Goal: Information Seeking & Learning: Learn about a topic

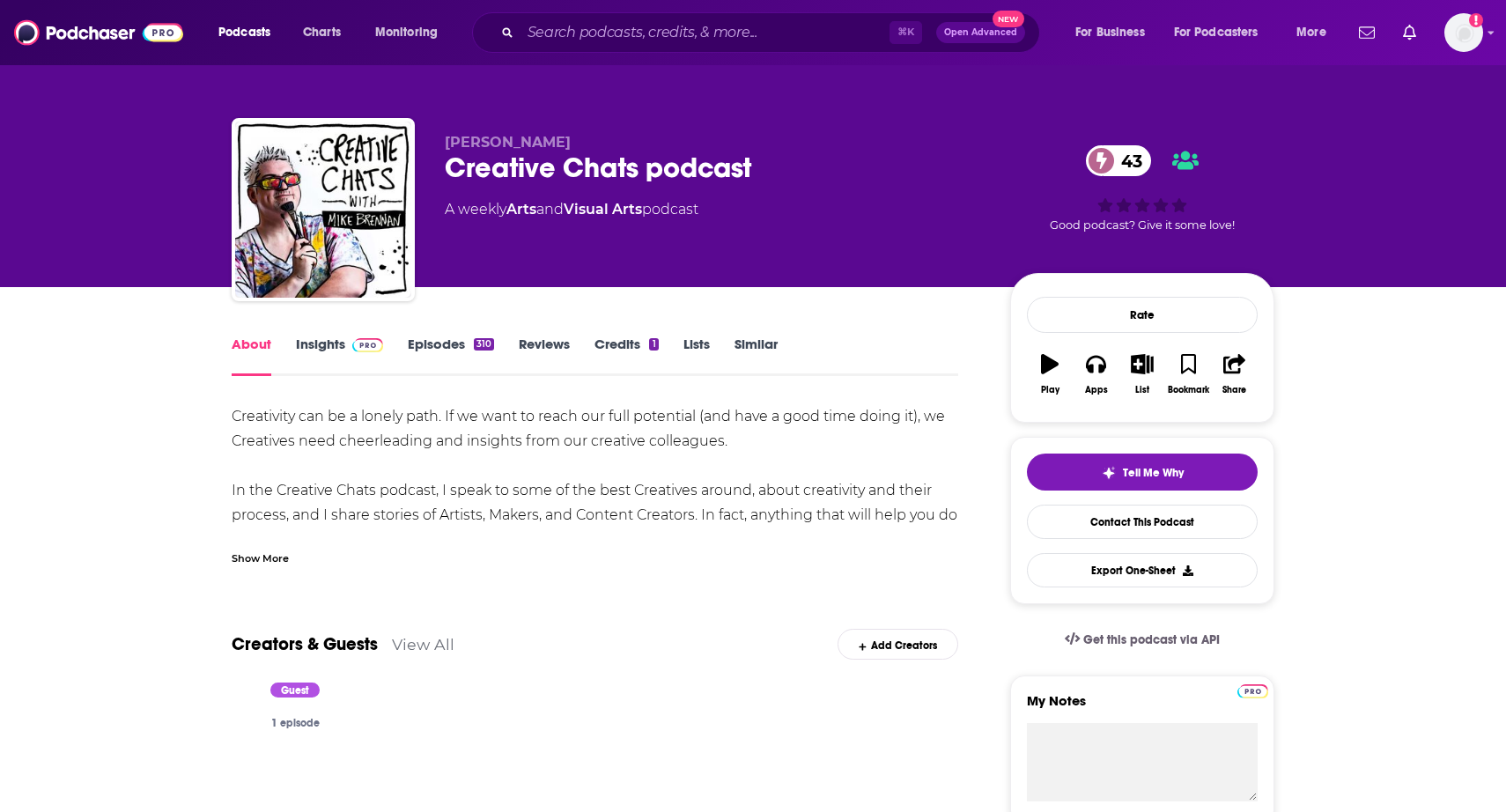
click at [358, 355] on link "Insights" at bounding box center [339, 356] width 87 height 41
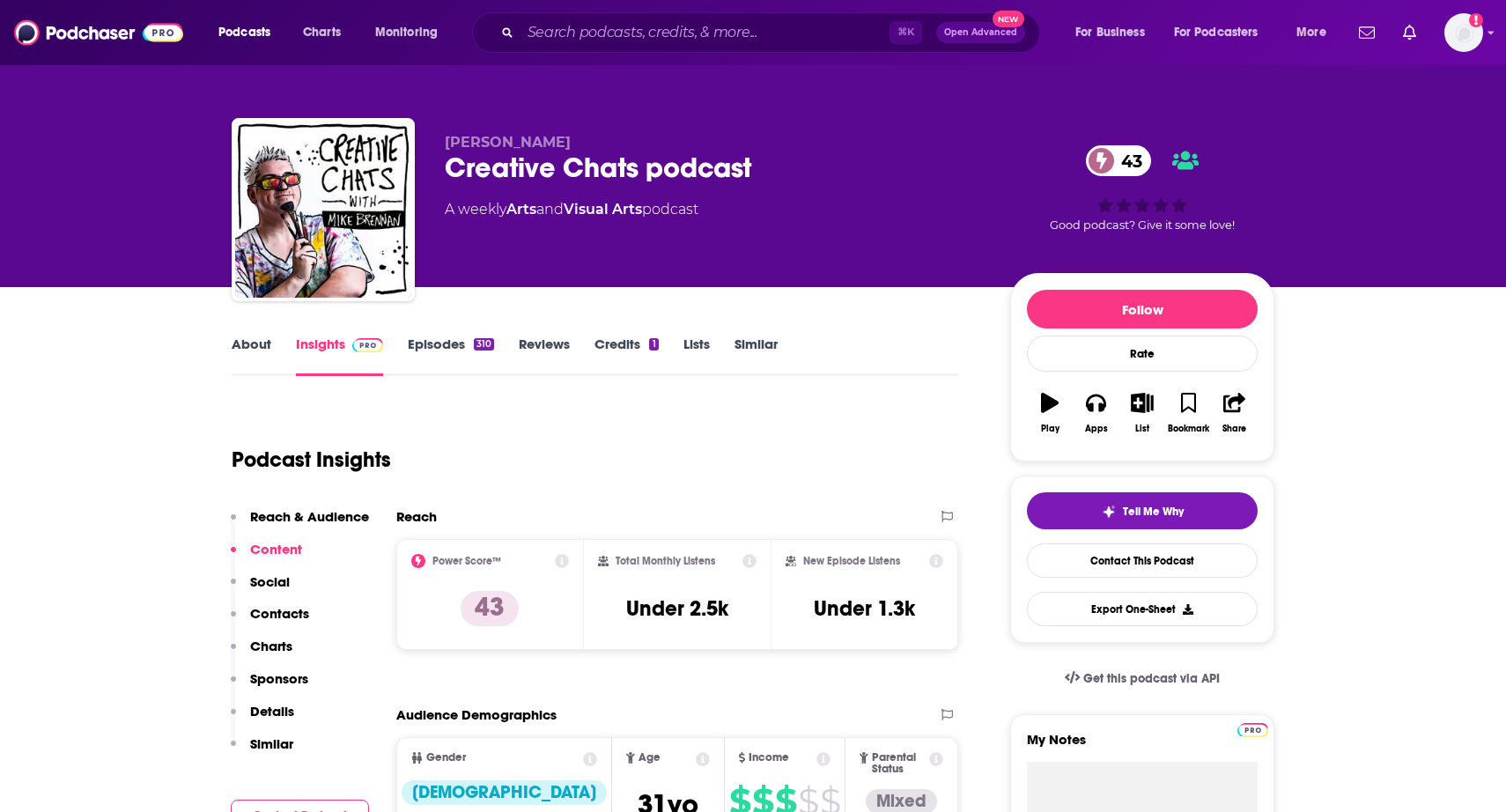
click at [266, 337] on link "About" at bounding box center [251, 356] width 40 height 41
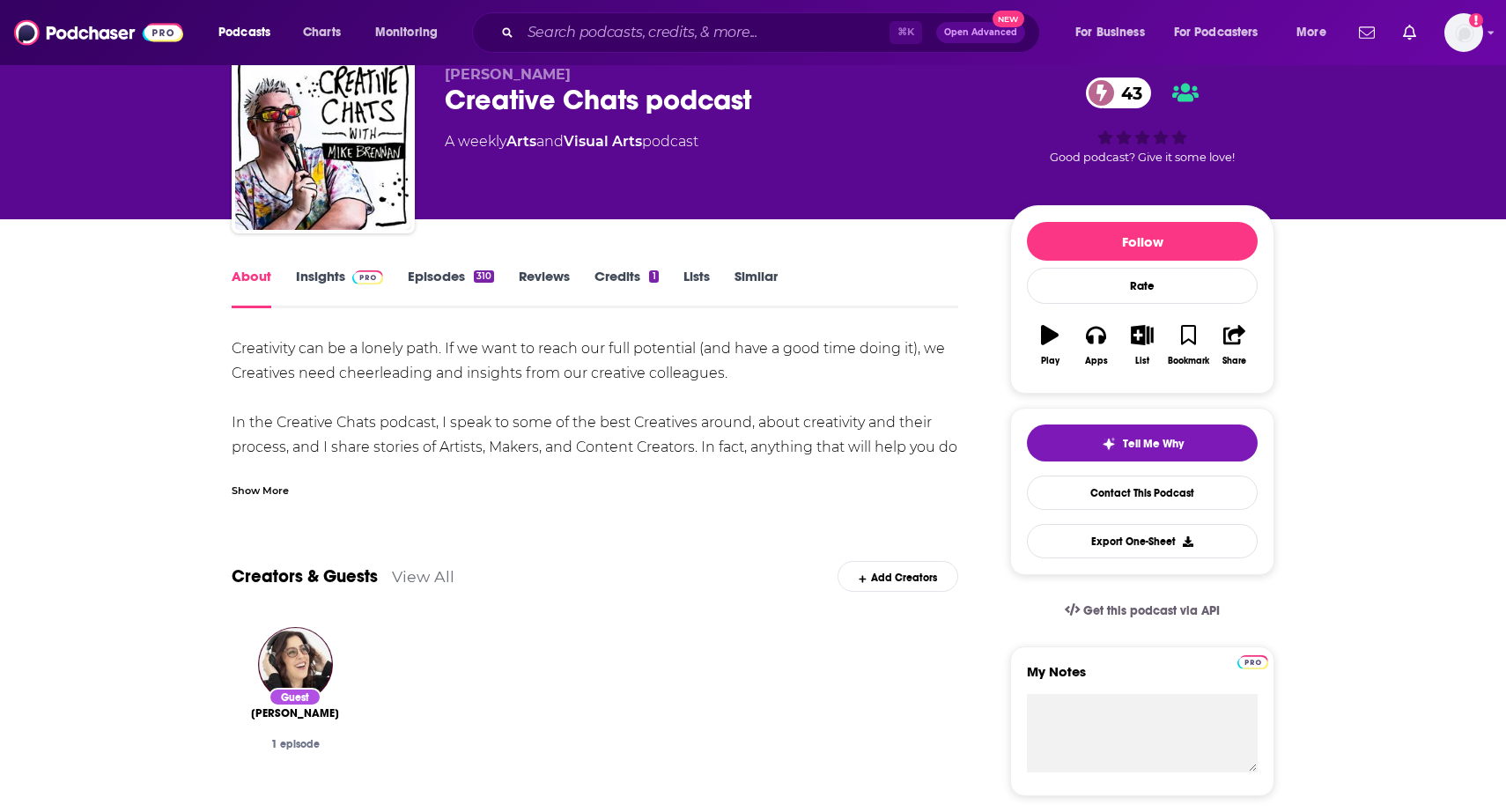
scroll to position [77, 0]
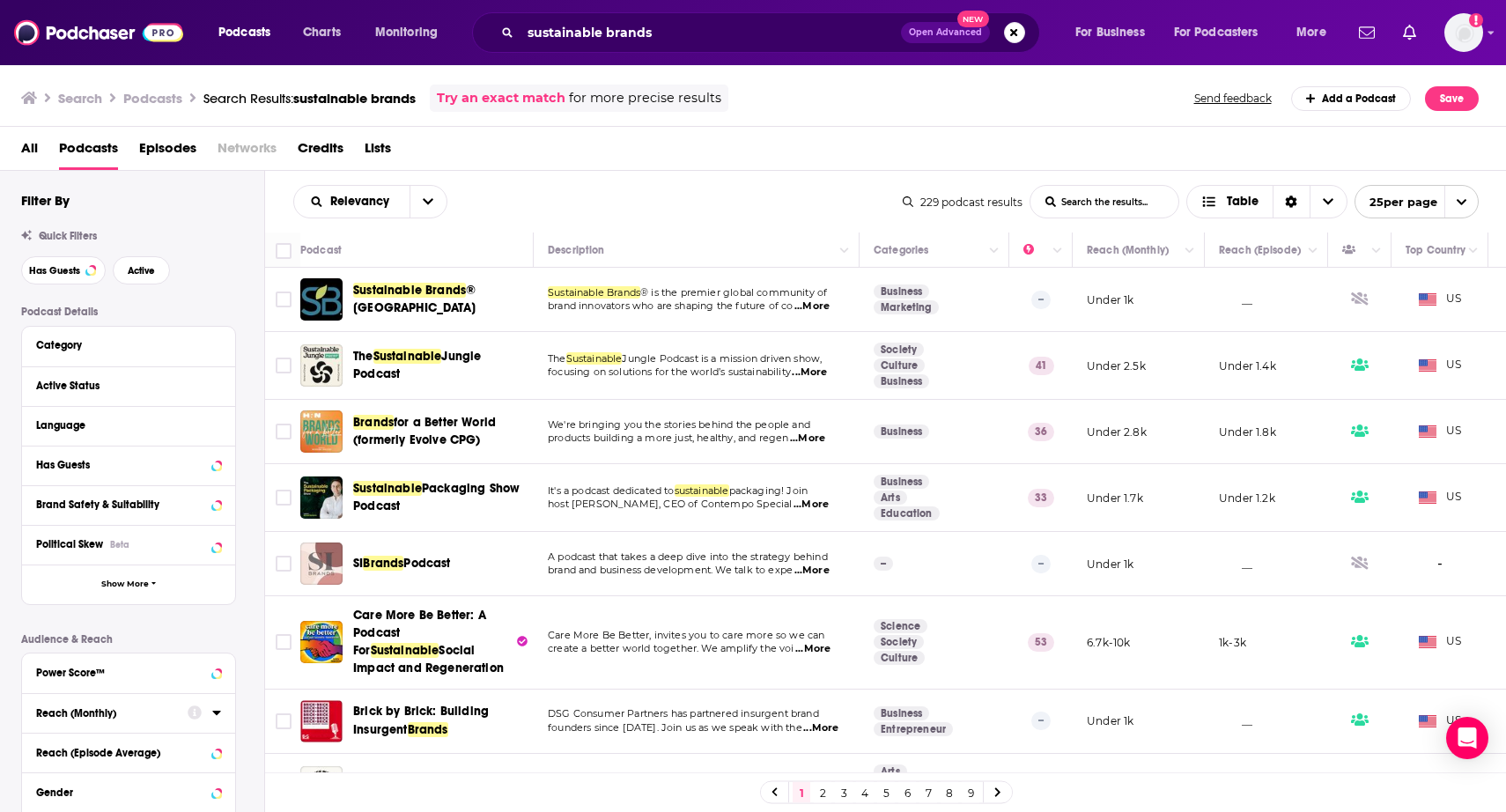
scroll to position [1187, 0]
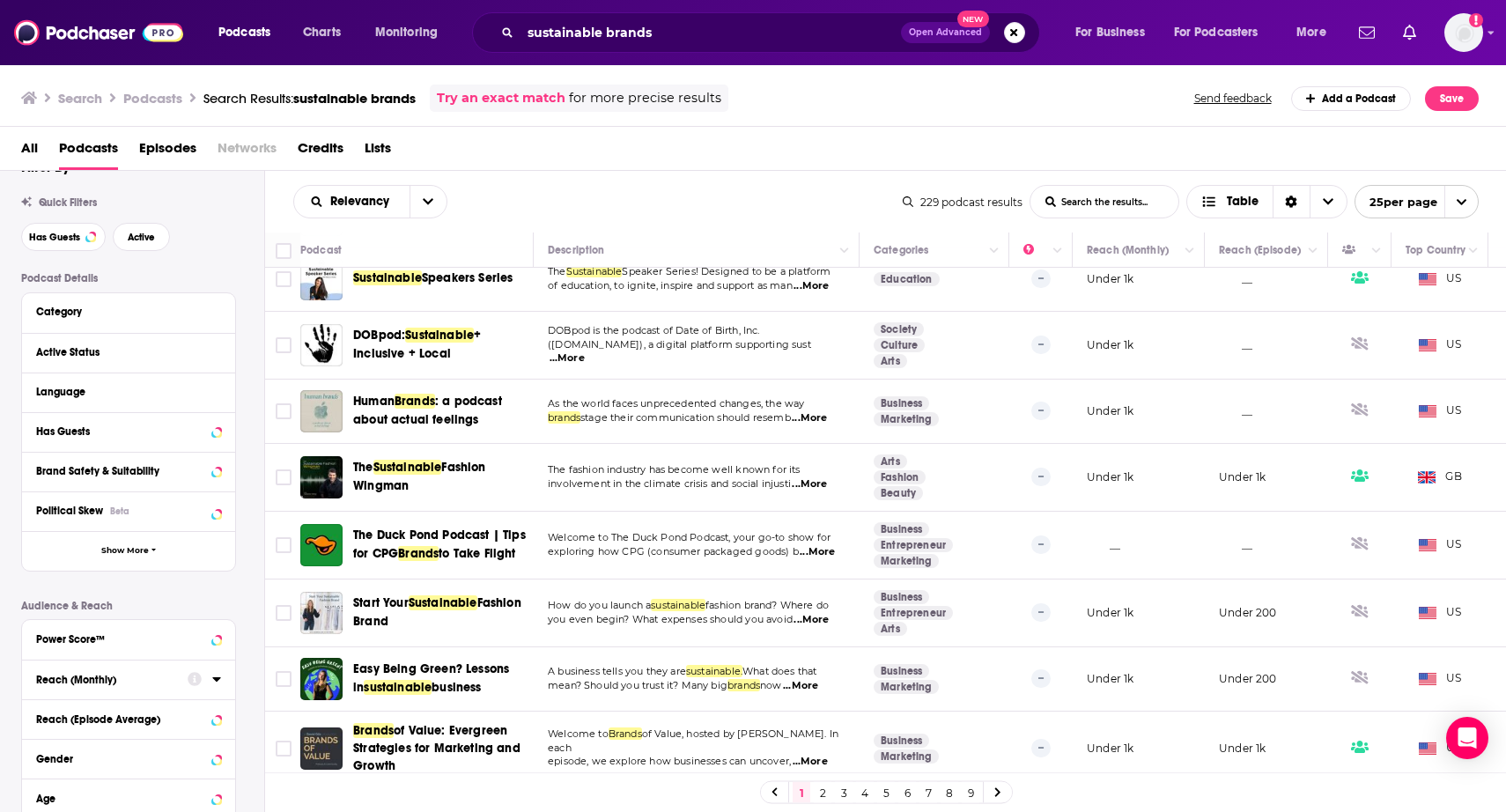
click at [816, 795] on link "2" at bounding box center [823, 792] width 18 height 21
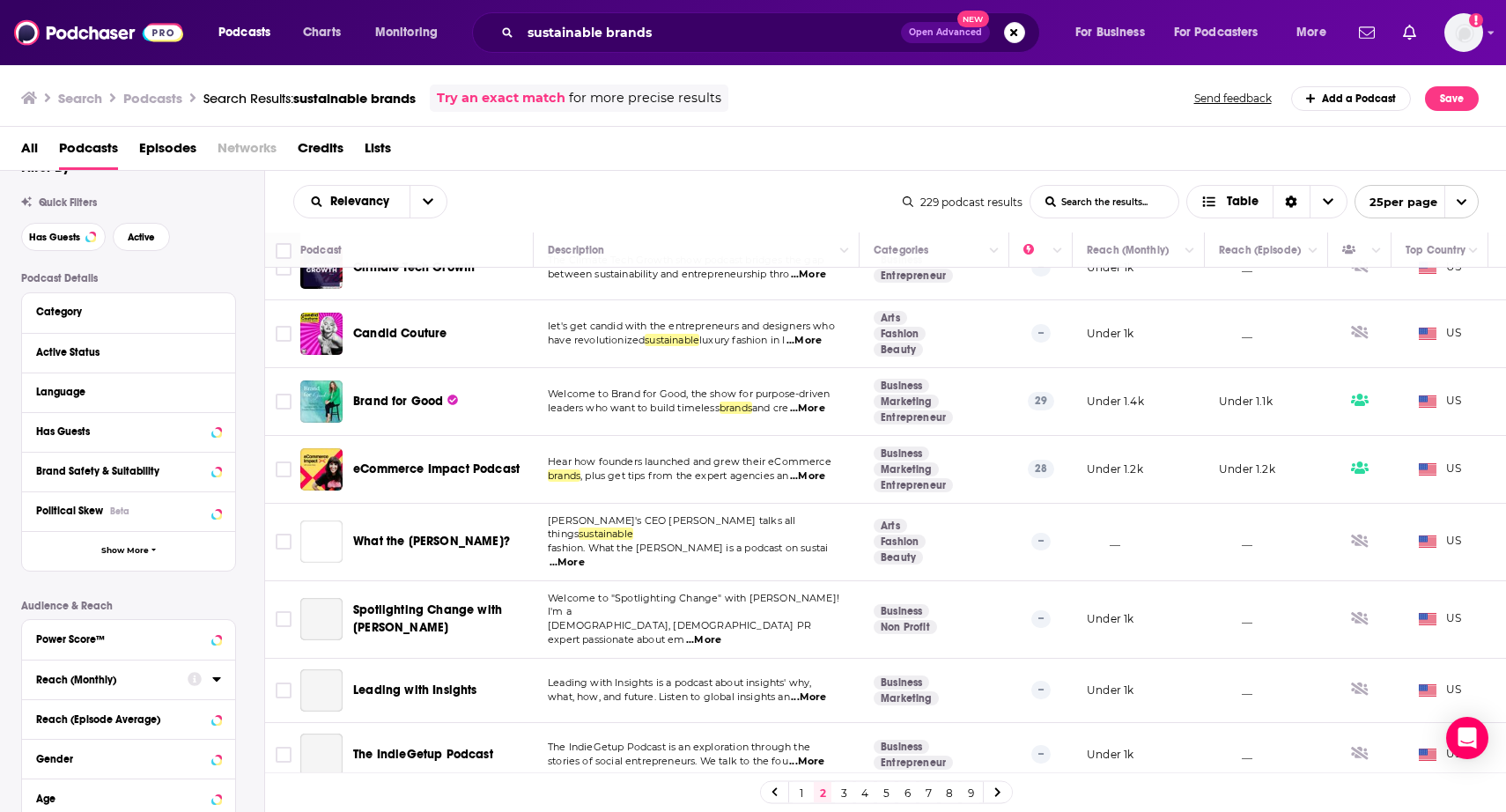
scroll to position [645, 0]
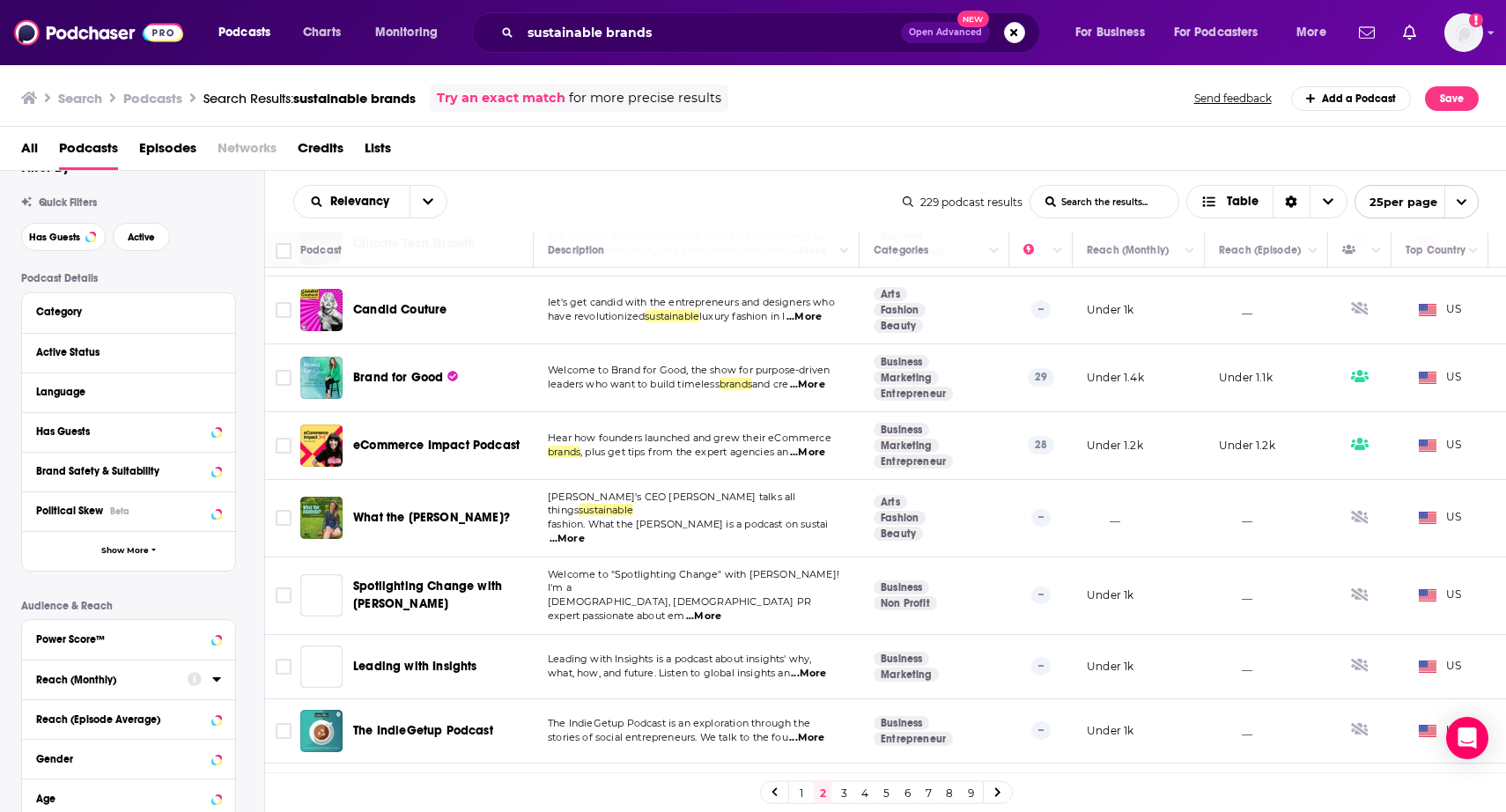
click at [825, 381] on span "...More" at bounding box center [807, 385] width 35 height 14
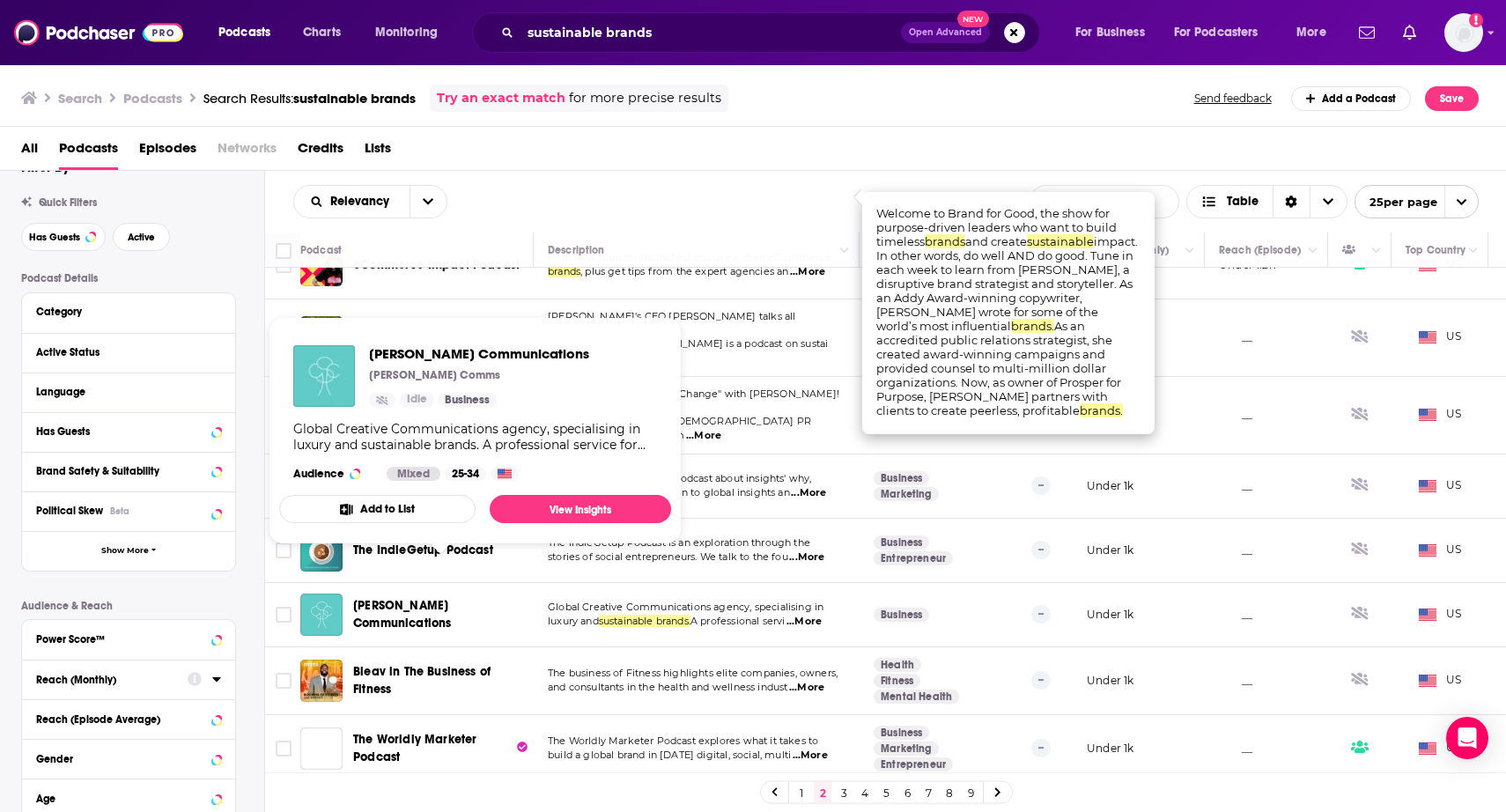
scroll to position [845, 0]
